Goal: Book appointment/travel/reservation

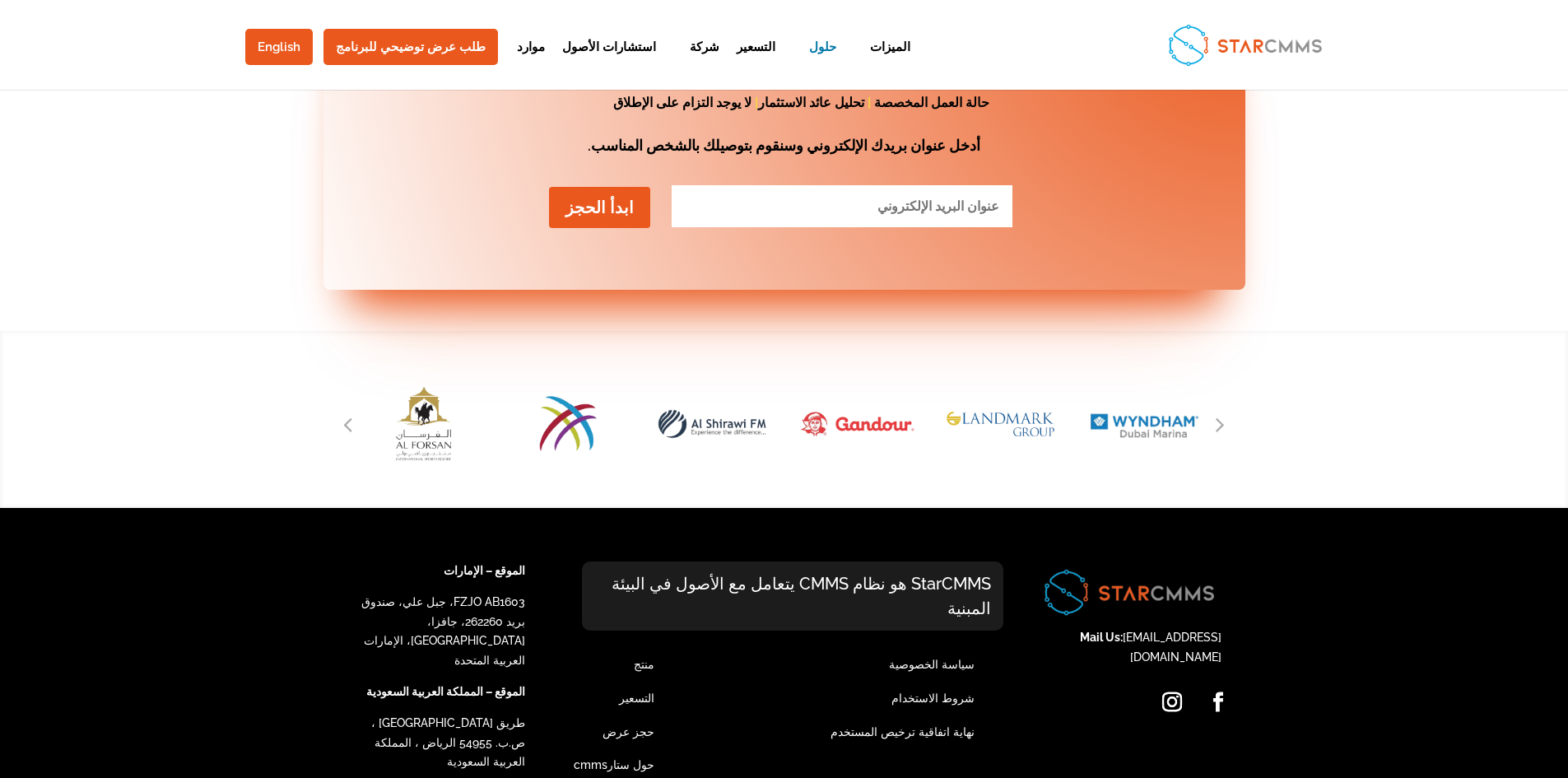
scroll to position [2104, 0]
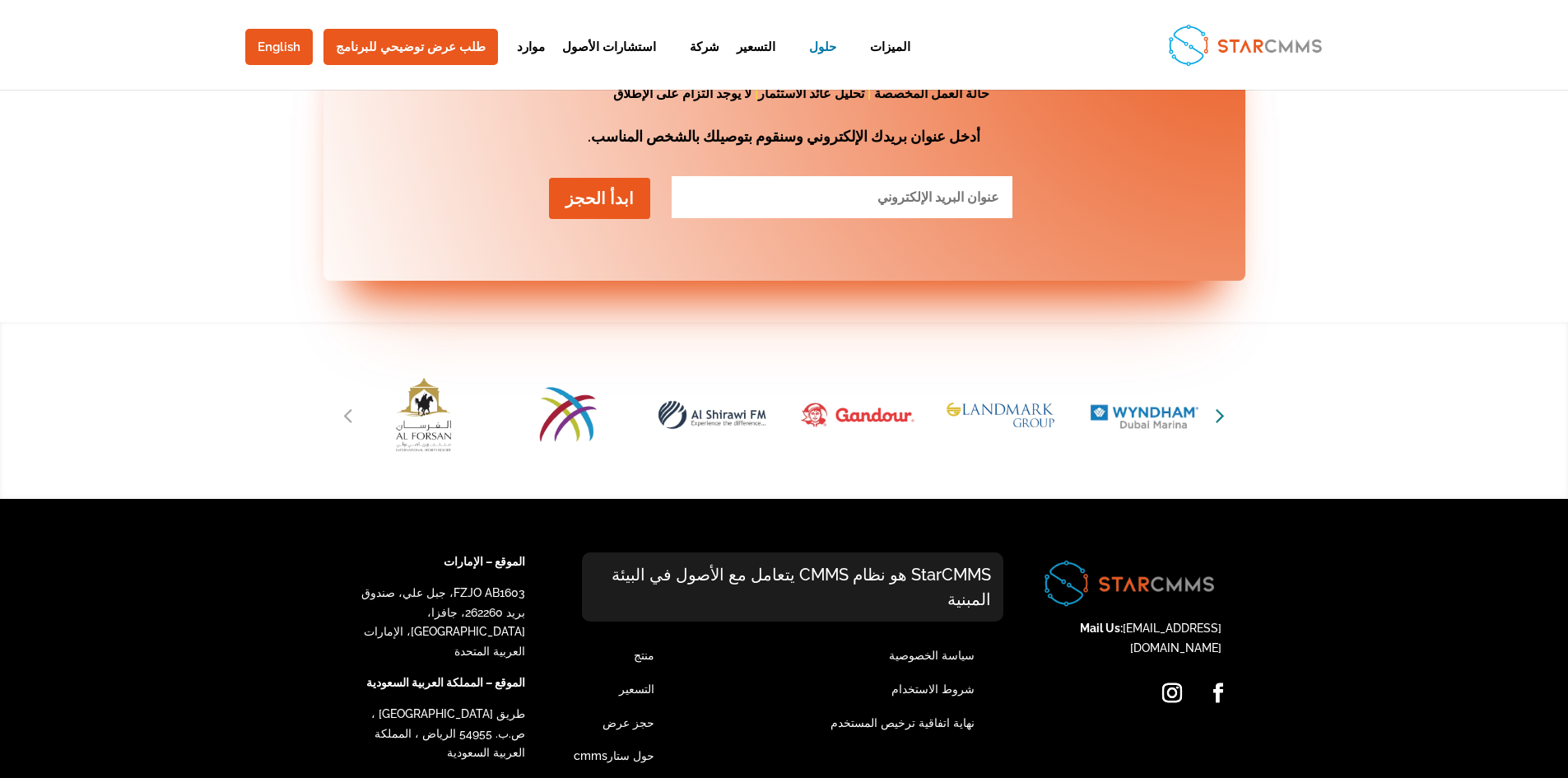
click at [1219, 404] on icon "Next slide" at bounding box center [1220, 415] width 9 height 23
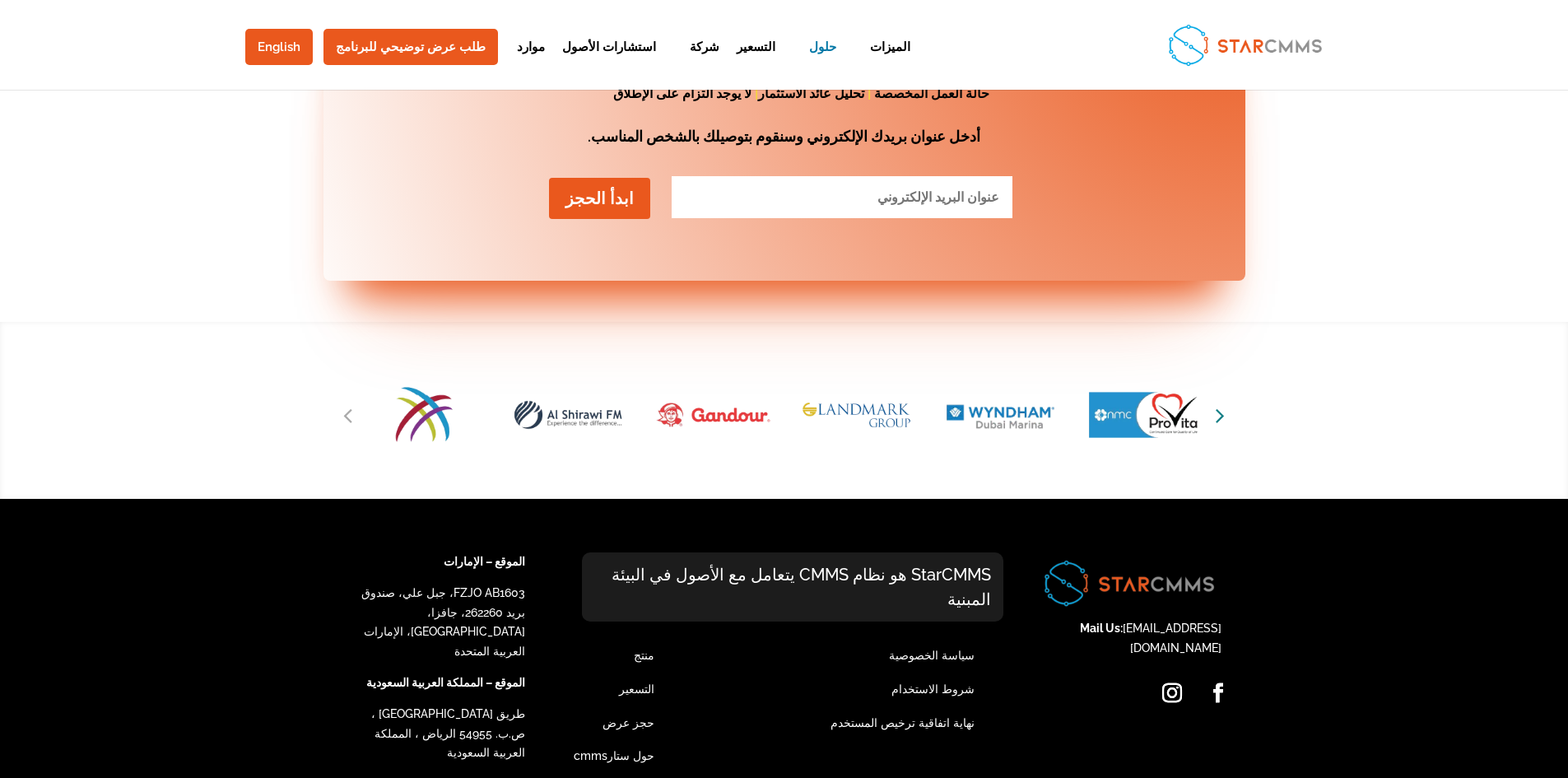
click at [1219, 404] on icon "Next slide" at bounding box center [1220, 415] width 9 height 23
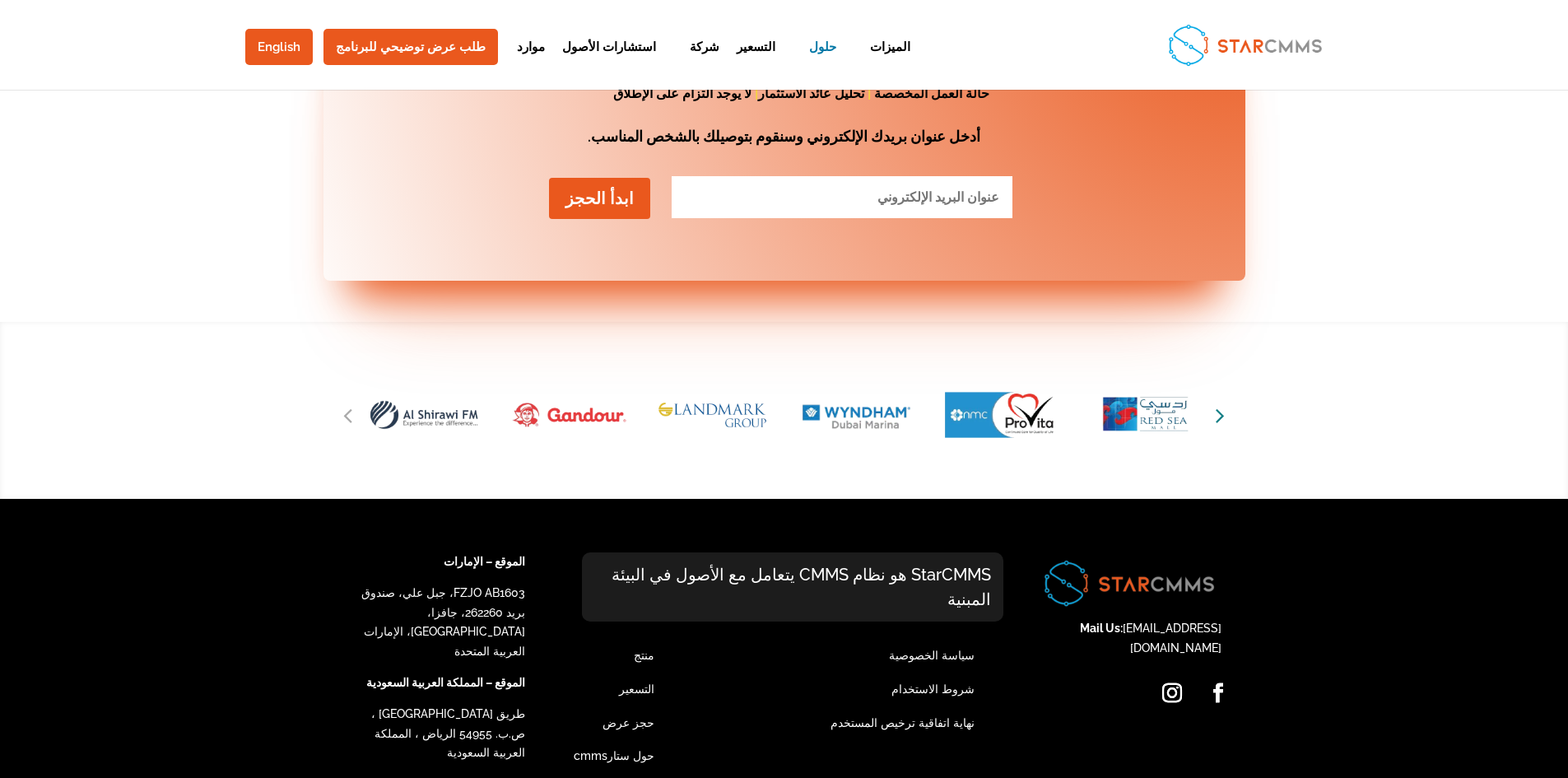
click at [1219, 404] on icon "Next slide" at bounding box center [1220, 415] width 9 height 23
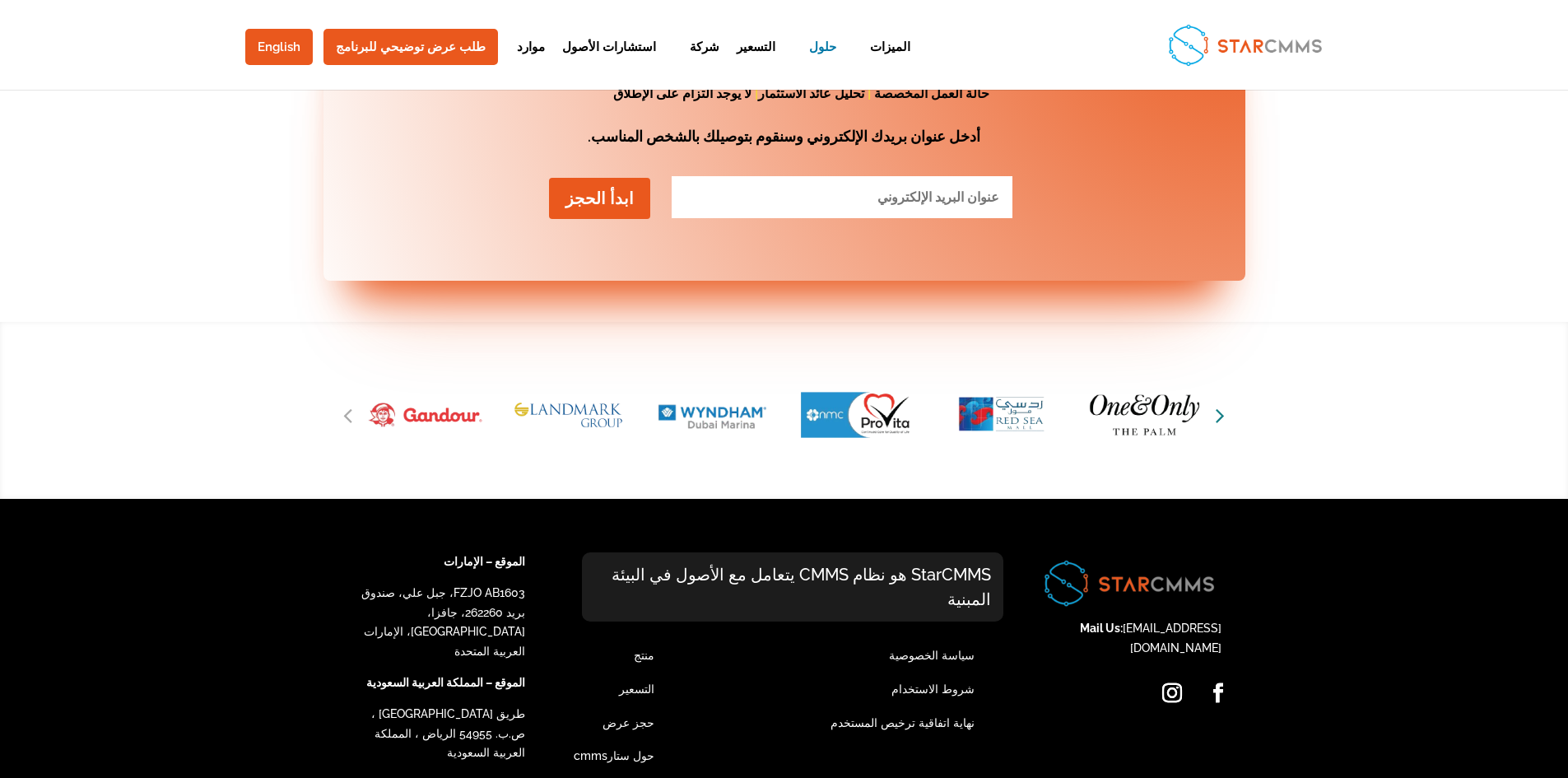
click at [1219, 404] on icon "Next slide" at bounding box center [1220, 415] width 9 height 23
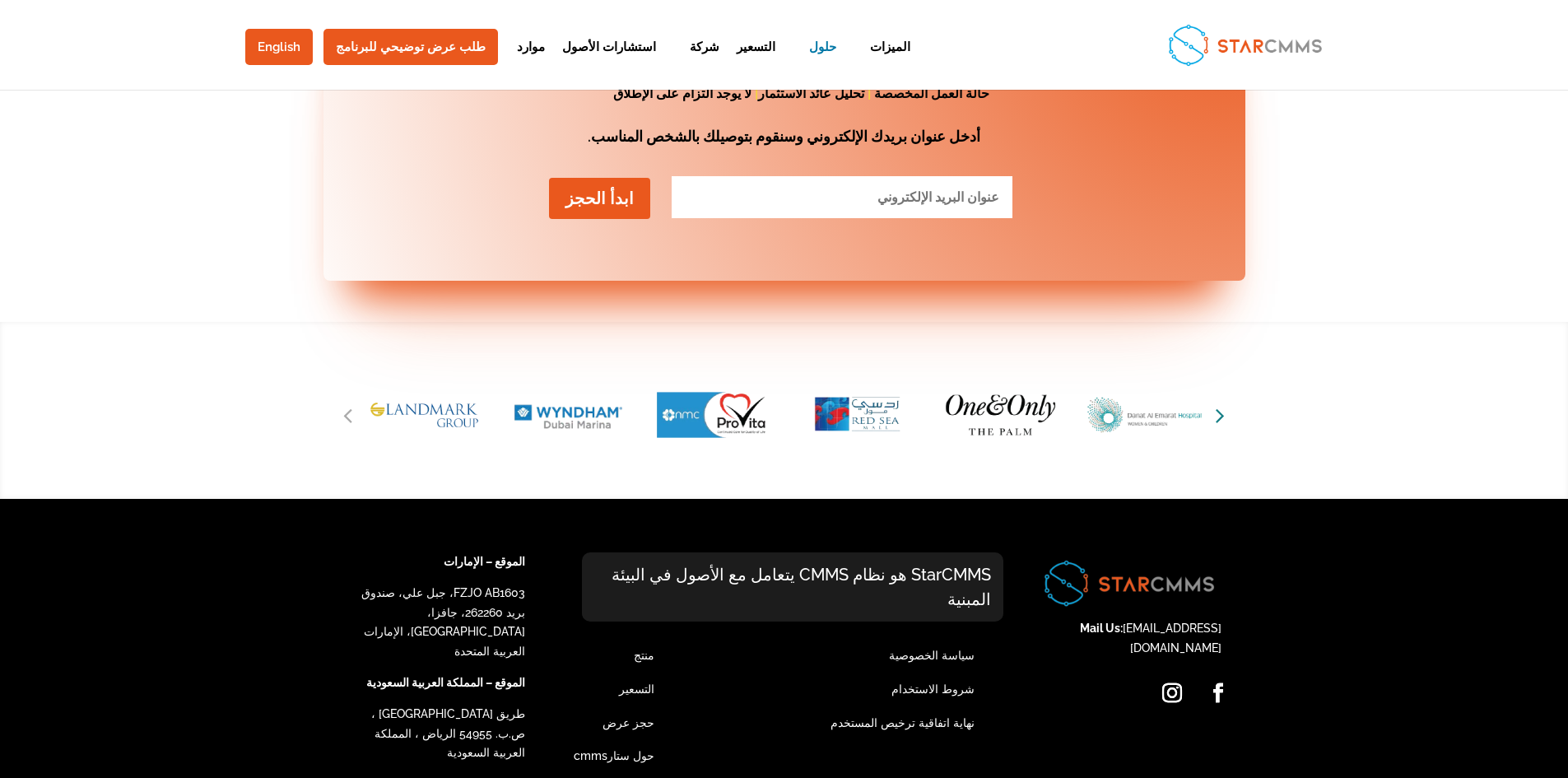
click at [1219, 404] on icon "Next slide" at bounding box center [1220, 415] width 9 height 23
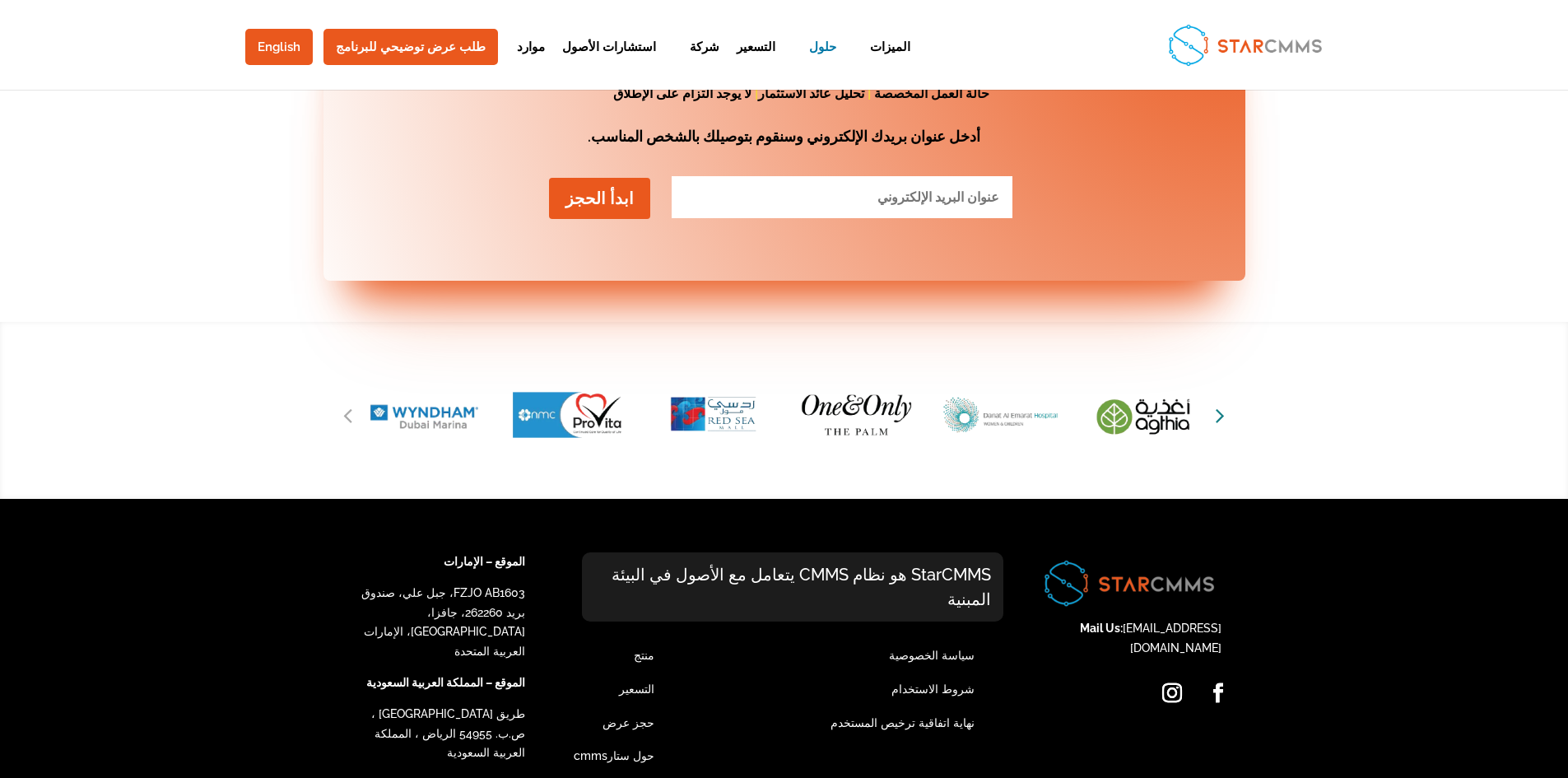
click at [1219, 404] on icon "Next slide" at bounding box center [1220, 415] width 9 height 23
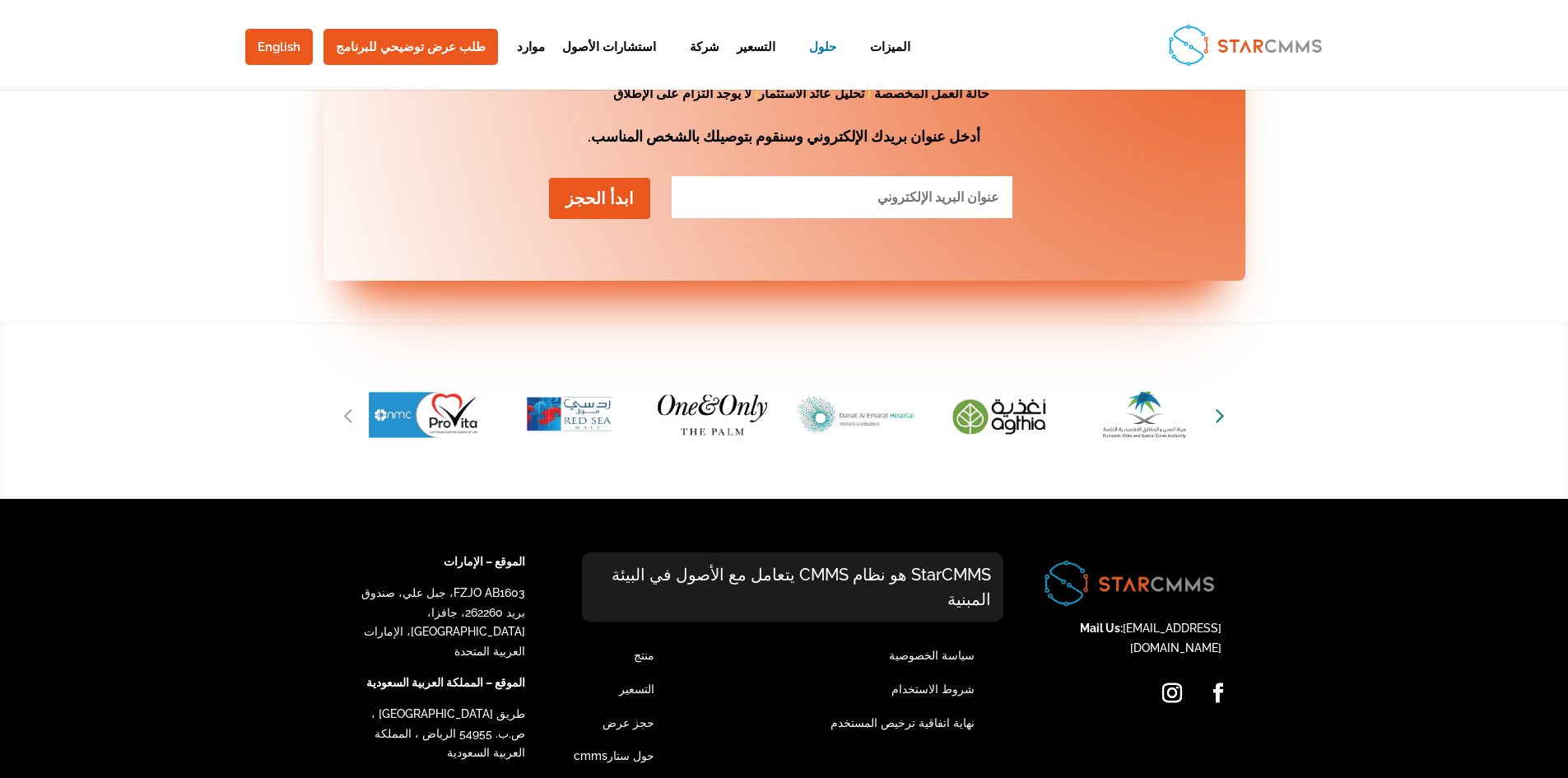
click at [1219, 404] on icon "Next slide" at bounding box center [1220, 415] width 9 height 23
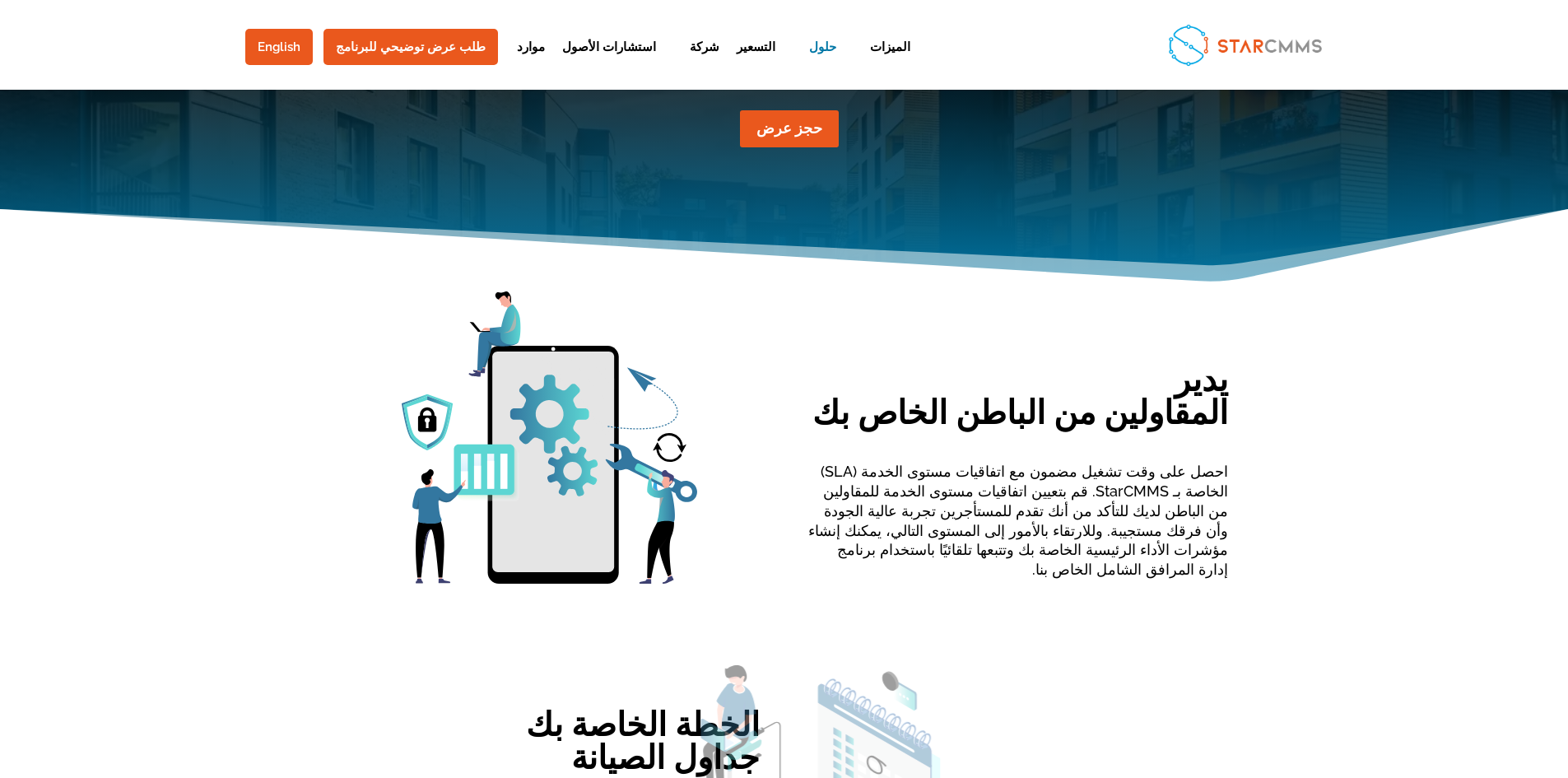
scroll to position [0, 0]
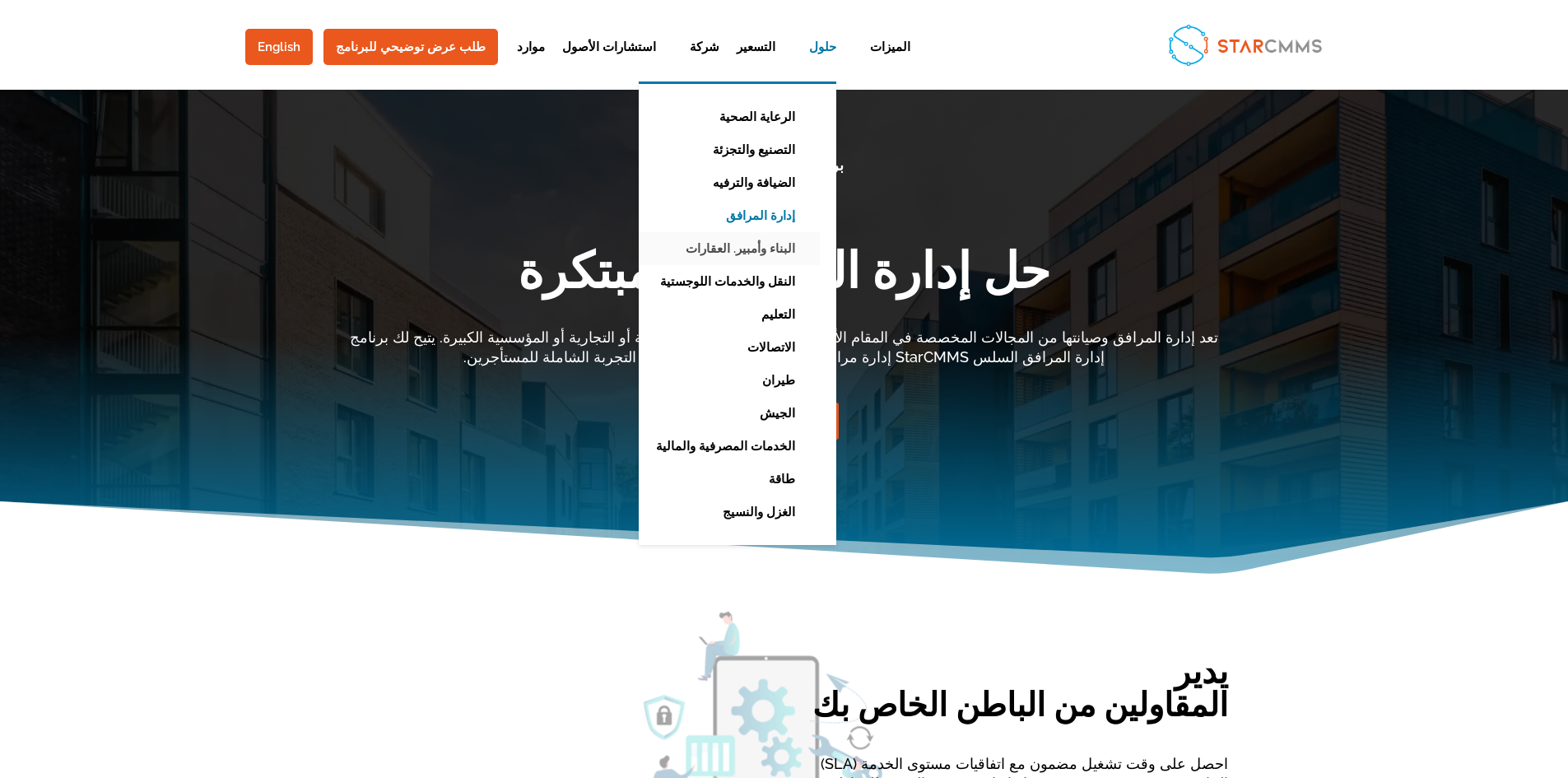
click at [682, 245] on link "البناء وأمبير. العقارات" at bounding box center [725, 248] width 189 height 33
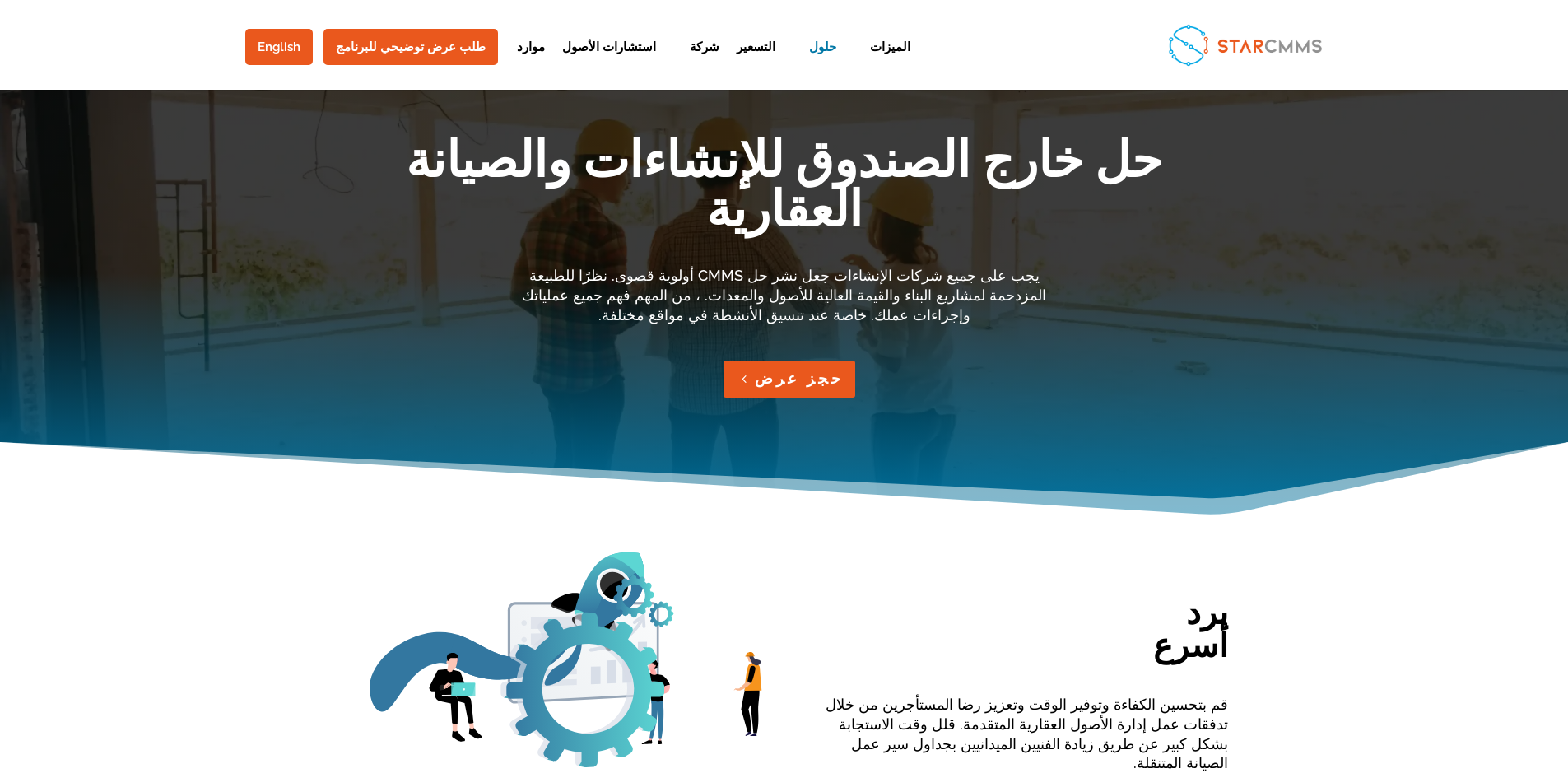
scroll to position [82, 0]
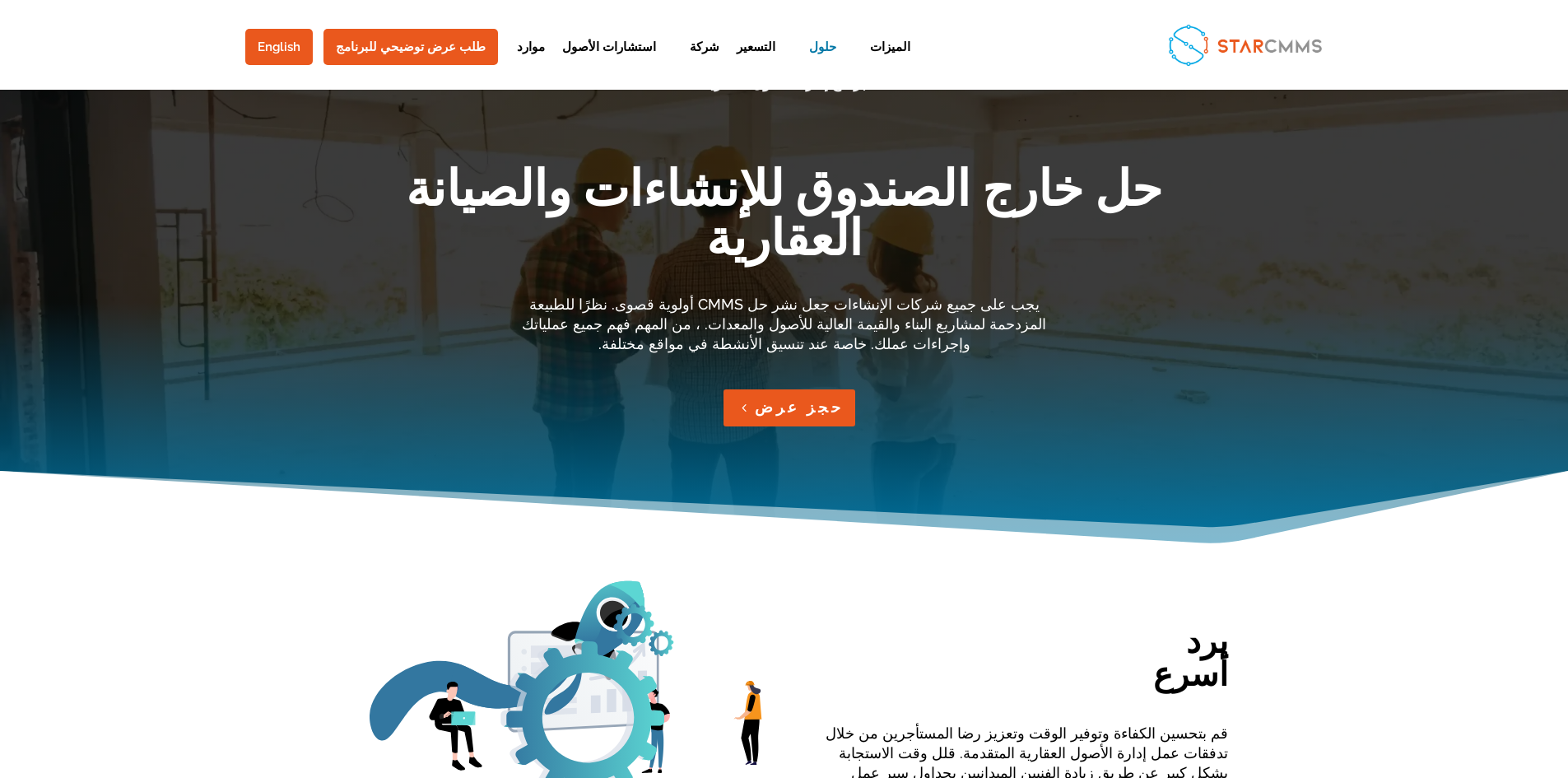
click at [784, 389] on link "حجز عرض" at bounding box center [789, 407] width 132 height 37
